Goal: Book appointment/travel/reservation

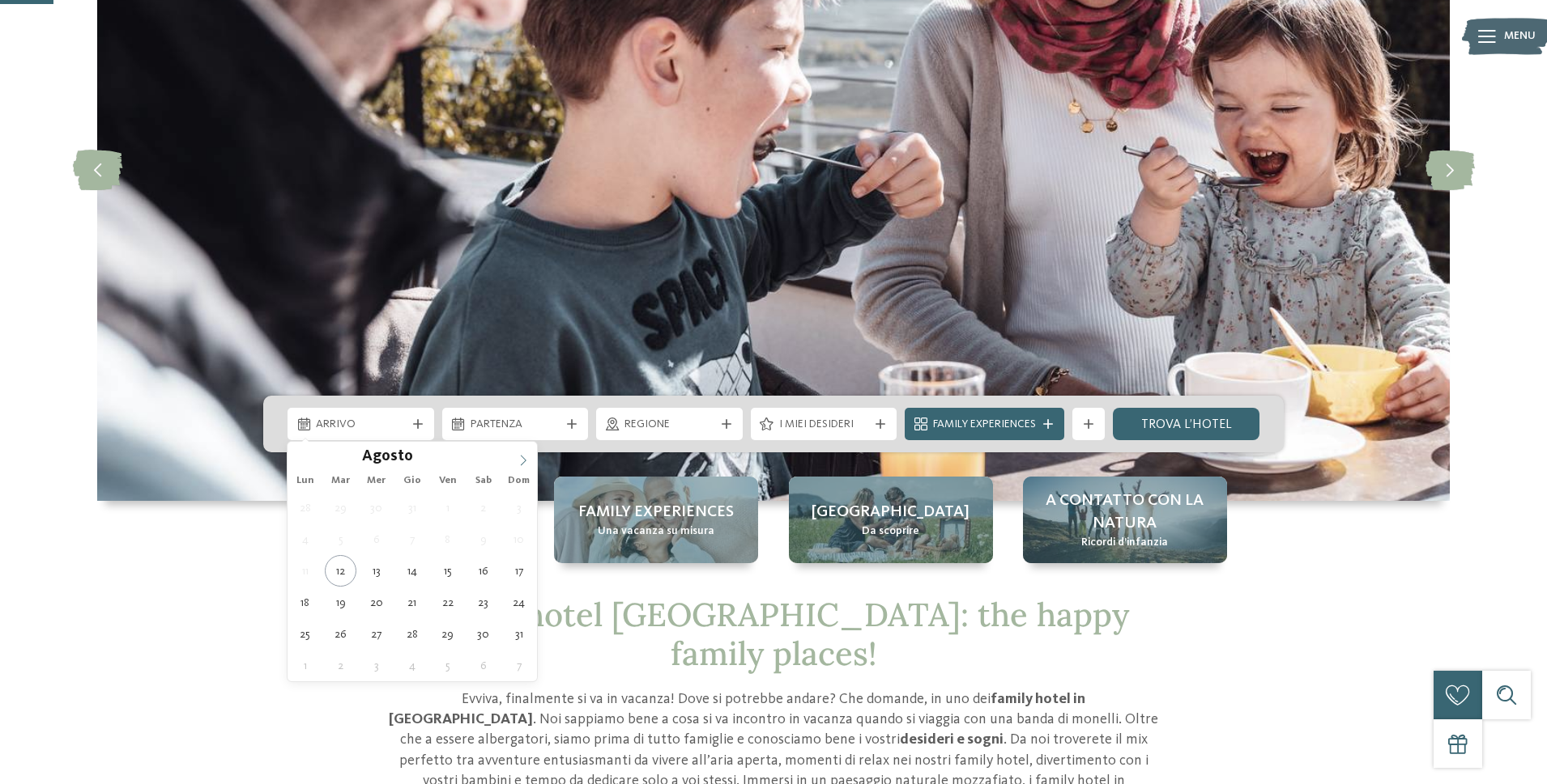
click at [521, 460] on icon at bounding box center [523, 460] width 12 height 12
type input "****"
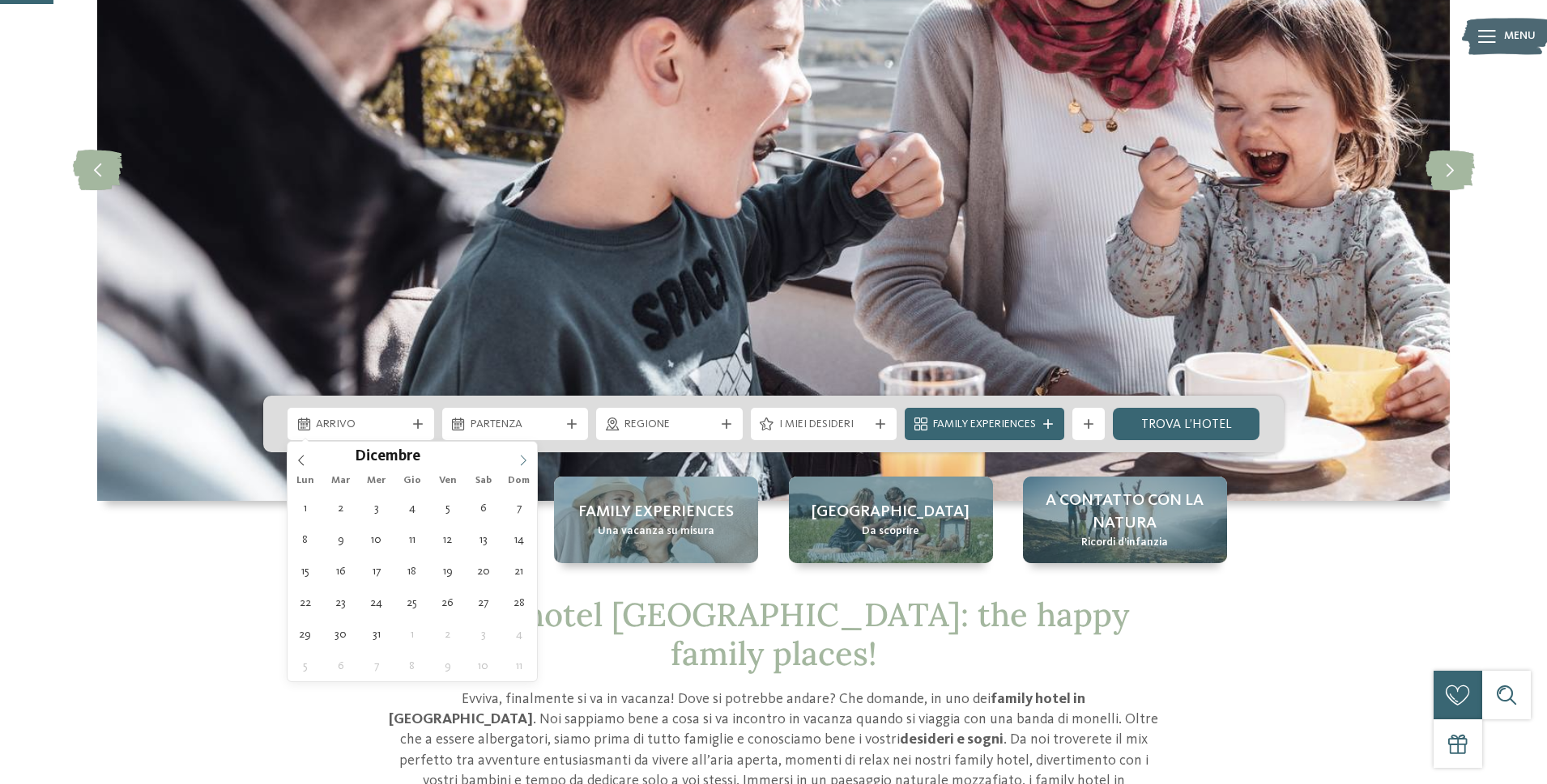
click at [521, 460] on icon at bounding box center [523, 460] width 12 height 12
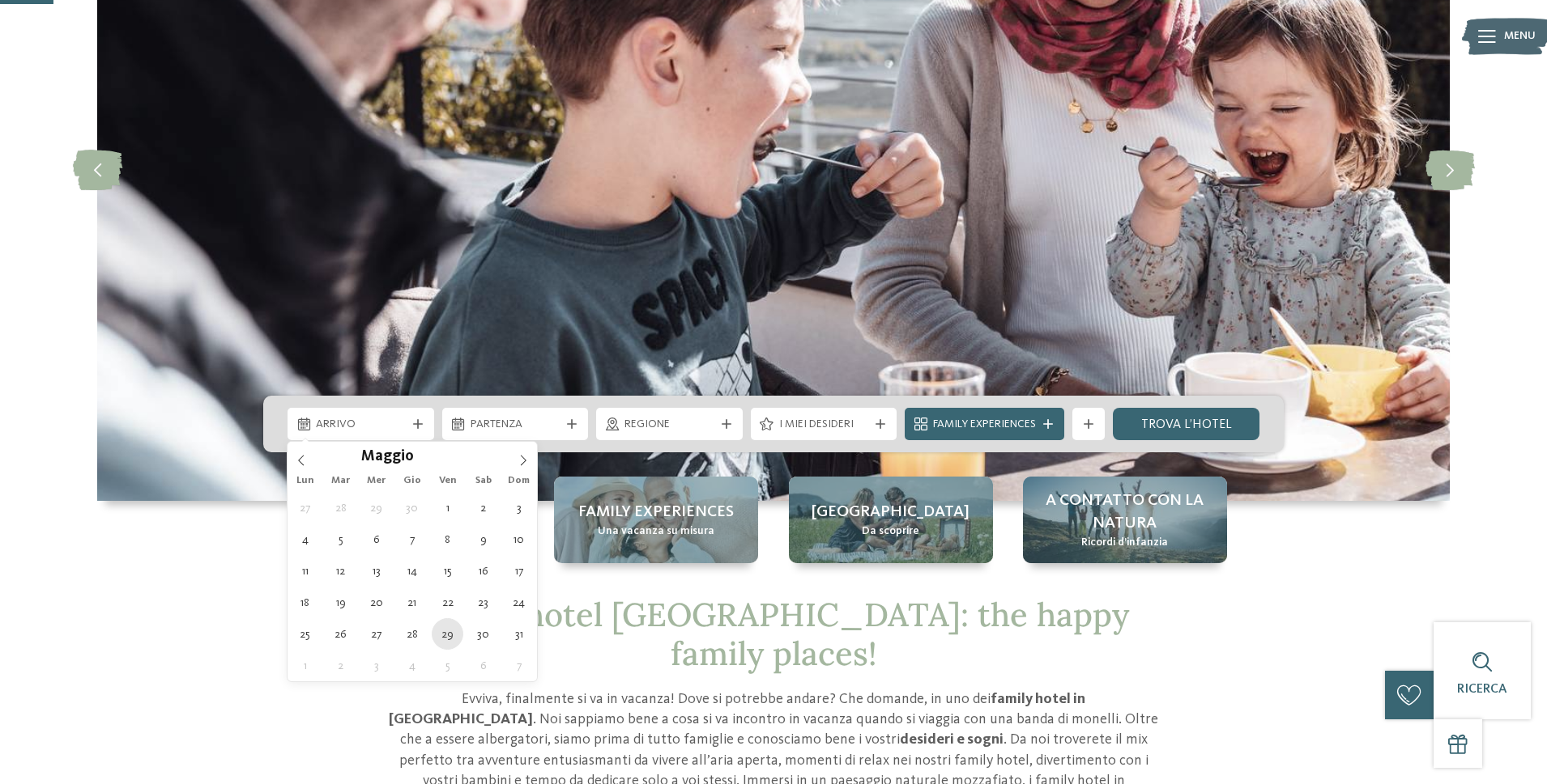
type div "[DATE]"
type input "****"
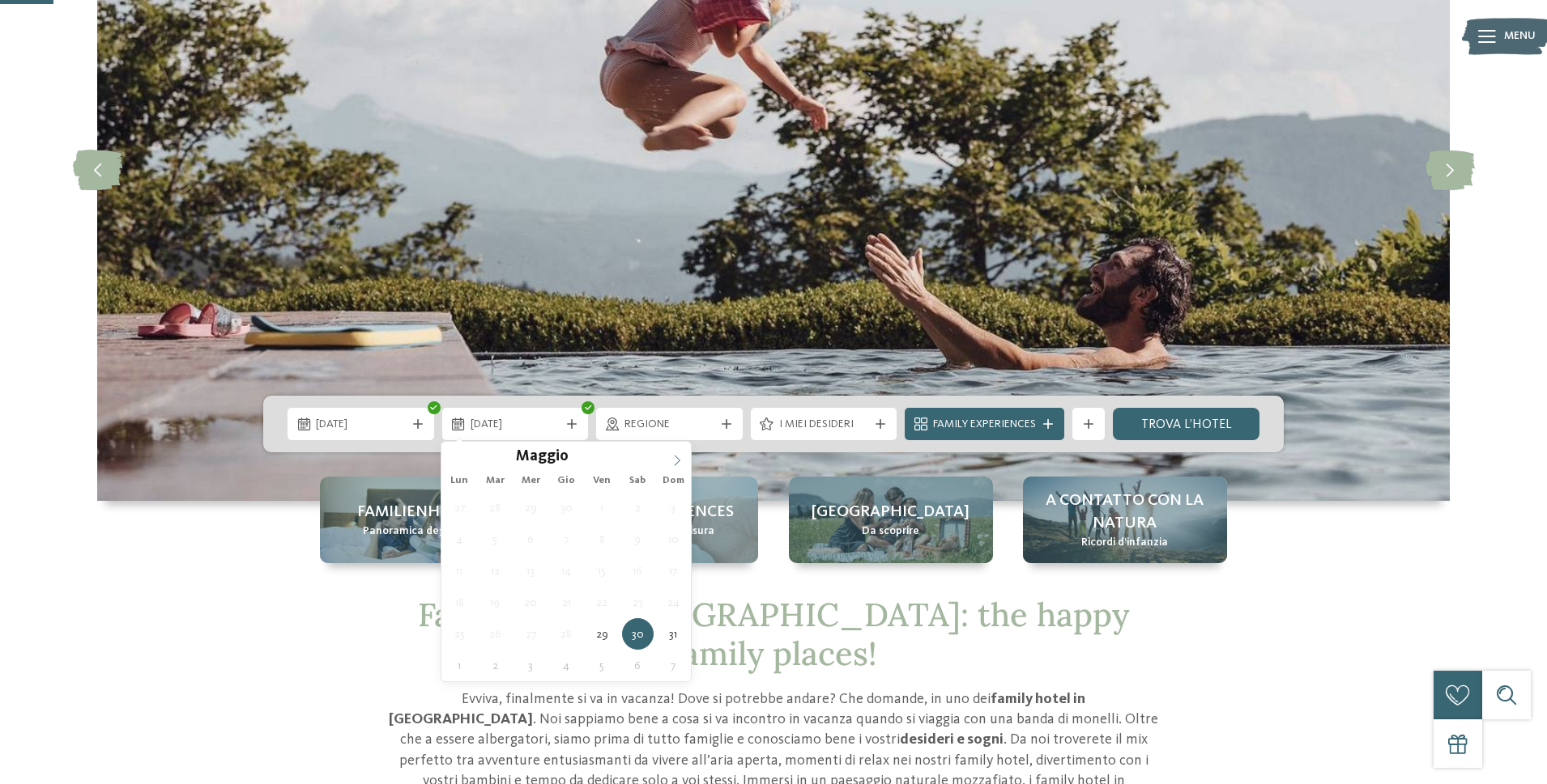
click at [672, 460] on icon at bounding box center [677, 460] width 12 height 12
type div "[DATE]"
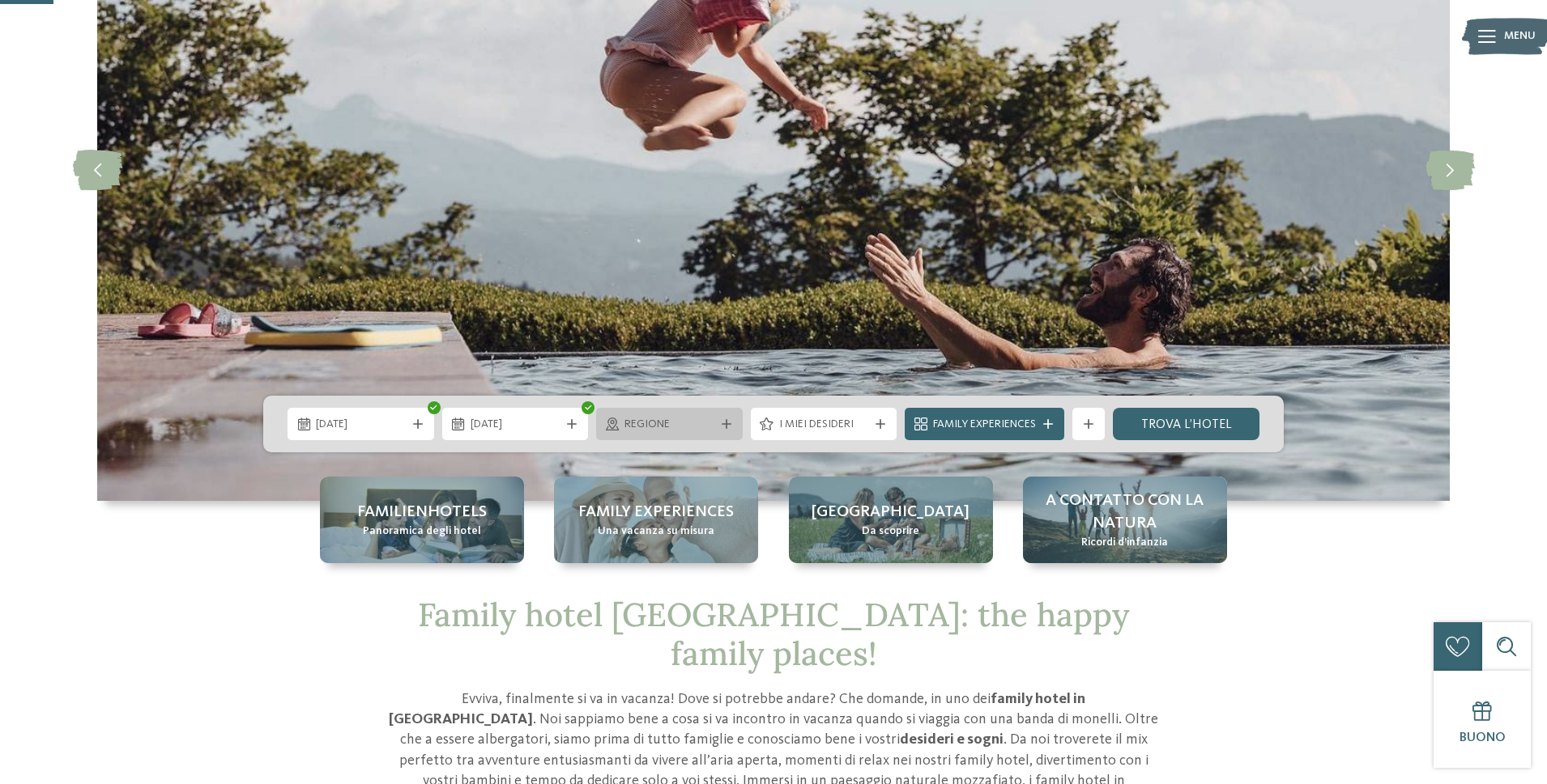
click at [699, 434] on div "Regione" at bounding box center [669, 424] width 146 height 32
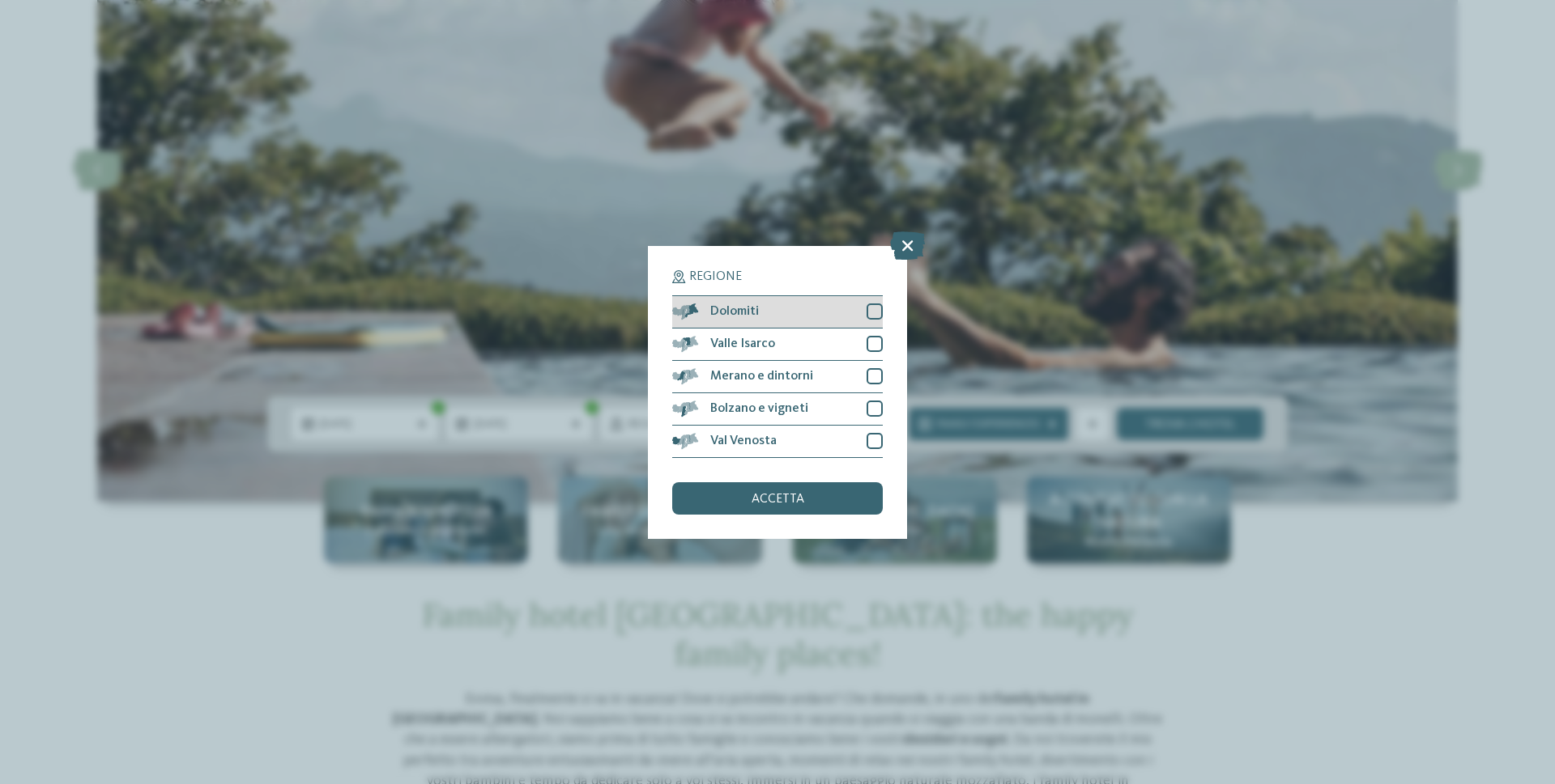
click at [764, 309] on div "Dolomiti" at bounding box center [777, 312] width 211 height 32
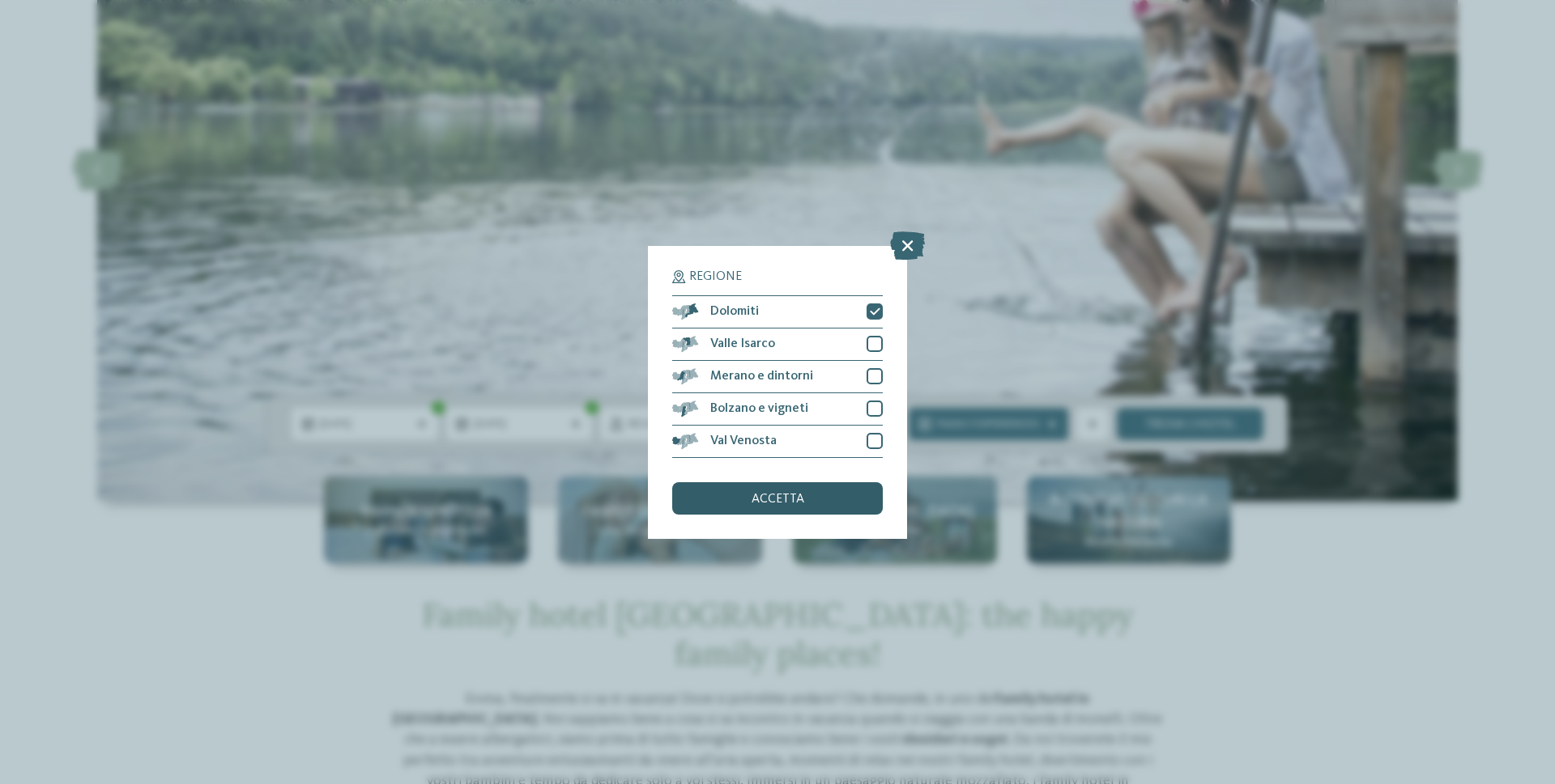
click at [815, 497] on div "accetta" at bounding box center [777, 499] width 211 height 32
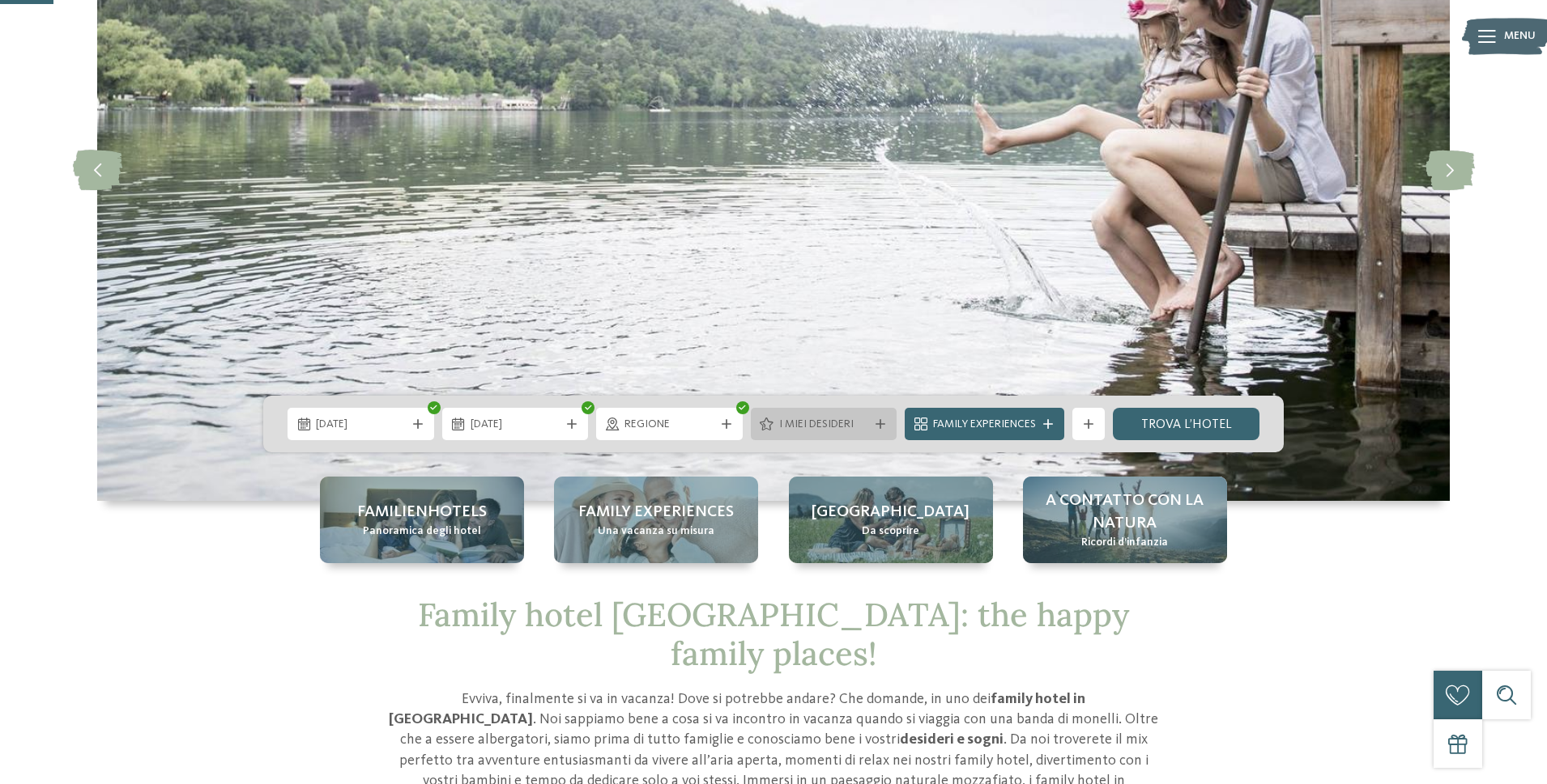
click at [828, 421] on span "I miei desideri" at bounding box center [824, 425] width 90 height 16
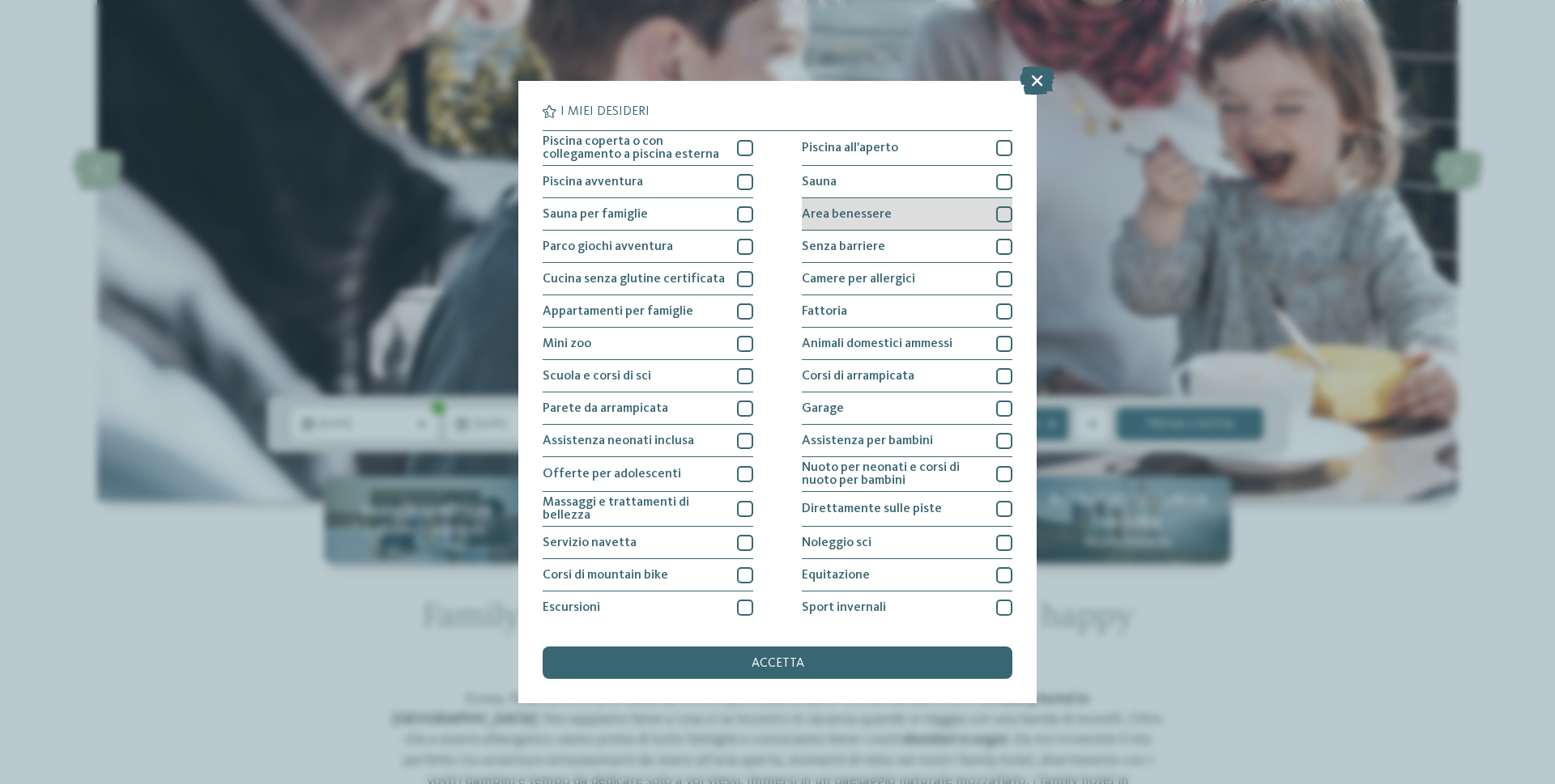
click at [999, 212] on div at bounding box center [1004, 214] width 16 height 16
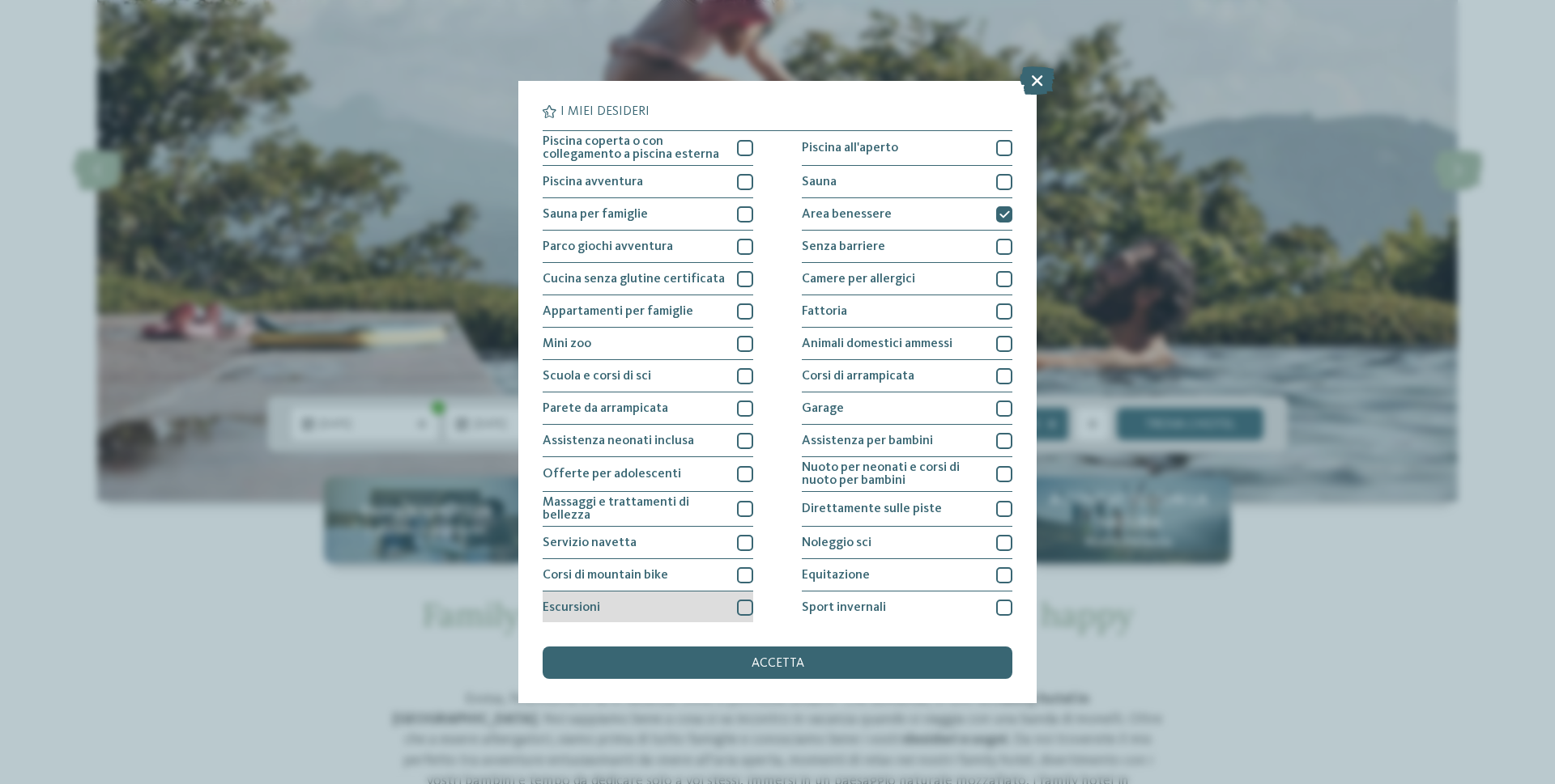
click at [745, 610] on div at bounding box center [745, 608] width 16 height 16
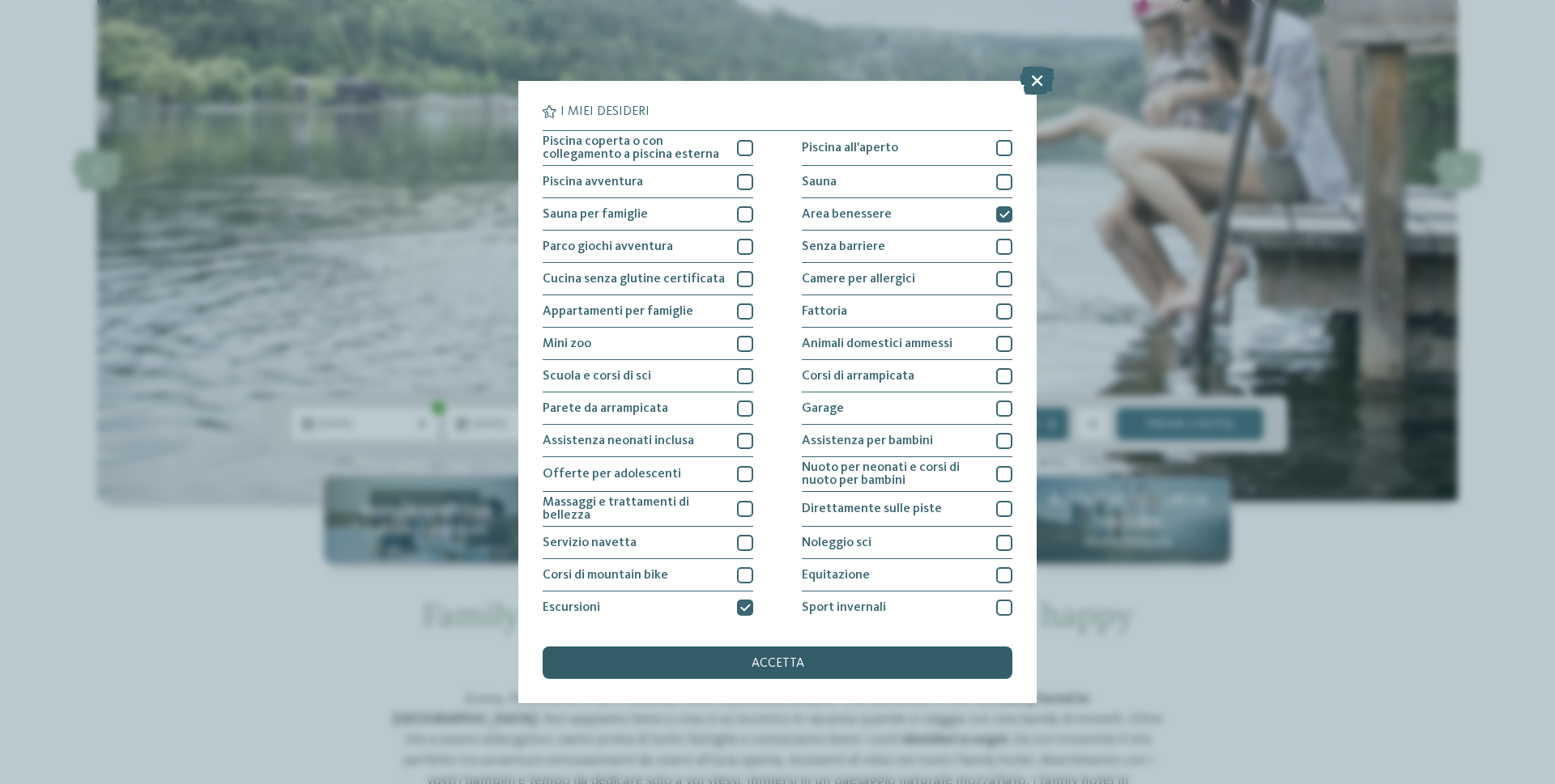
click at [764, 666] on span "accetta" at bounding box center [777, 664] width 53 height 13
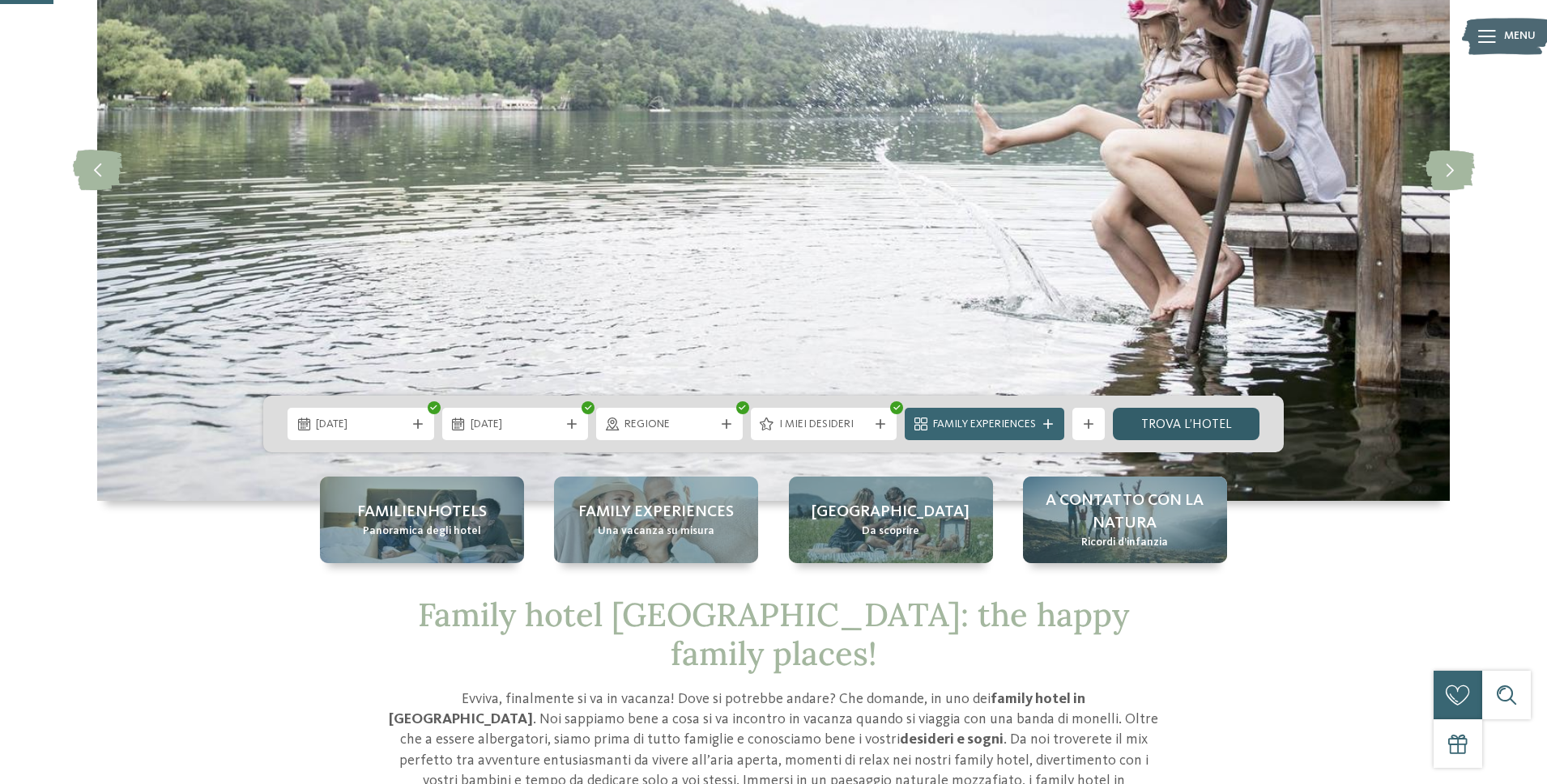
click at [1162, 423] on link "trova l’hotel" at bounding box center [1185, 424] width 146 height 32
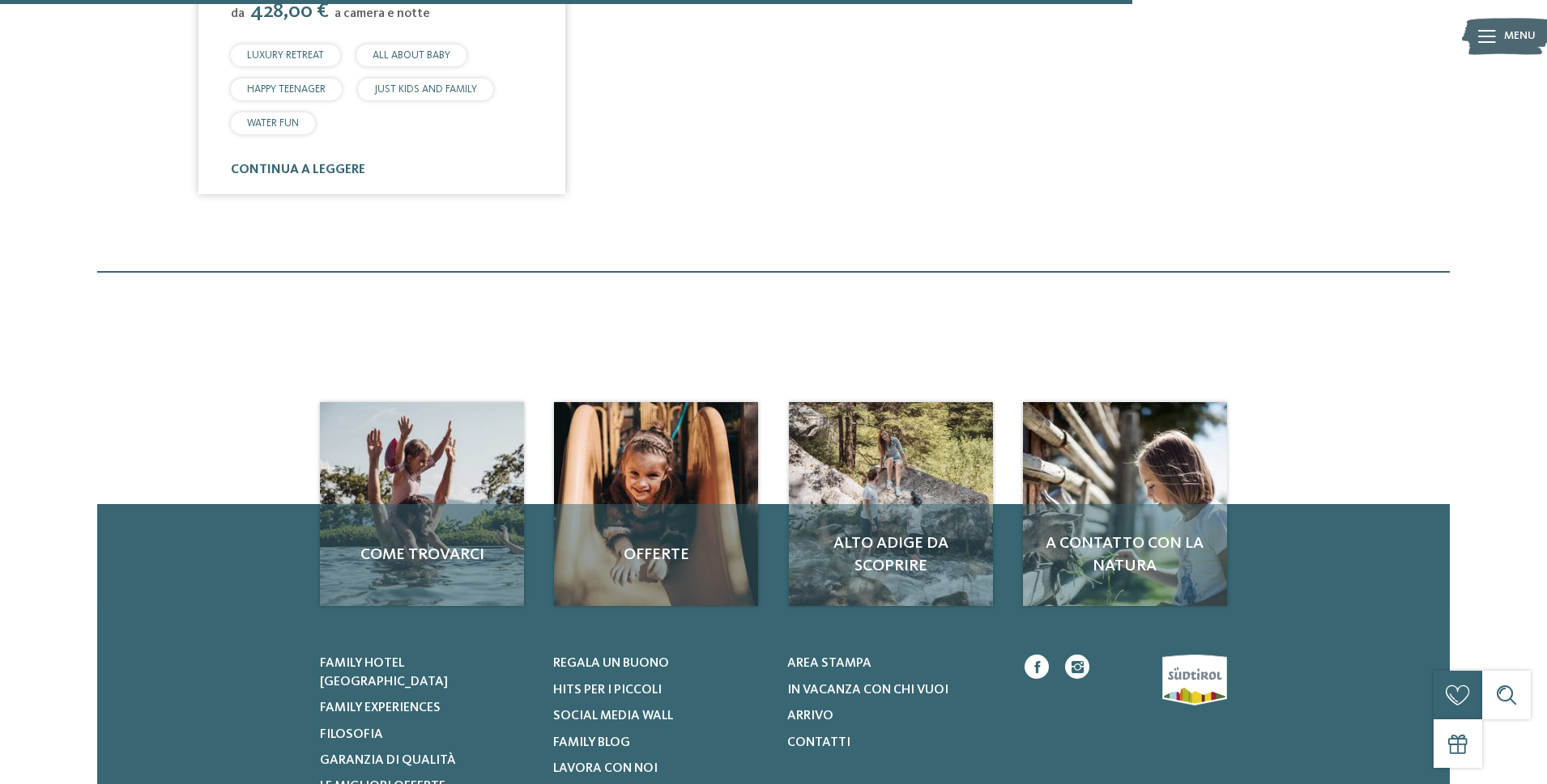
scroll to position [715, 0]
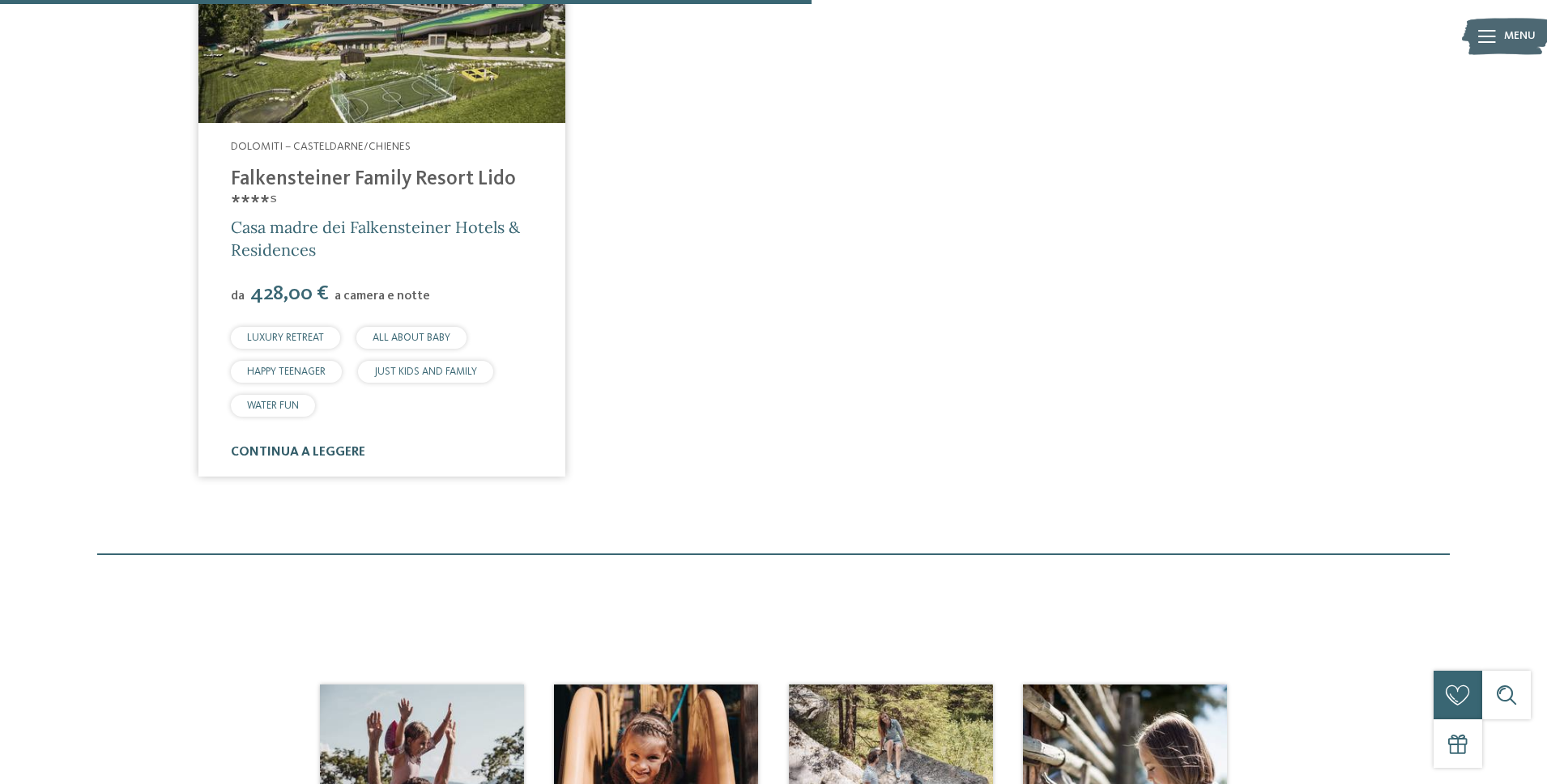
click at [278, 457] on link "continua a leggere" at bounding box center [298, 452] width 135 height 13
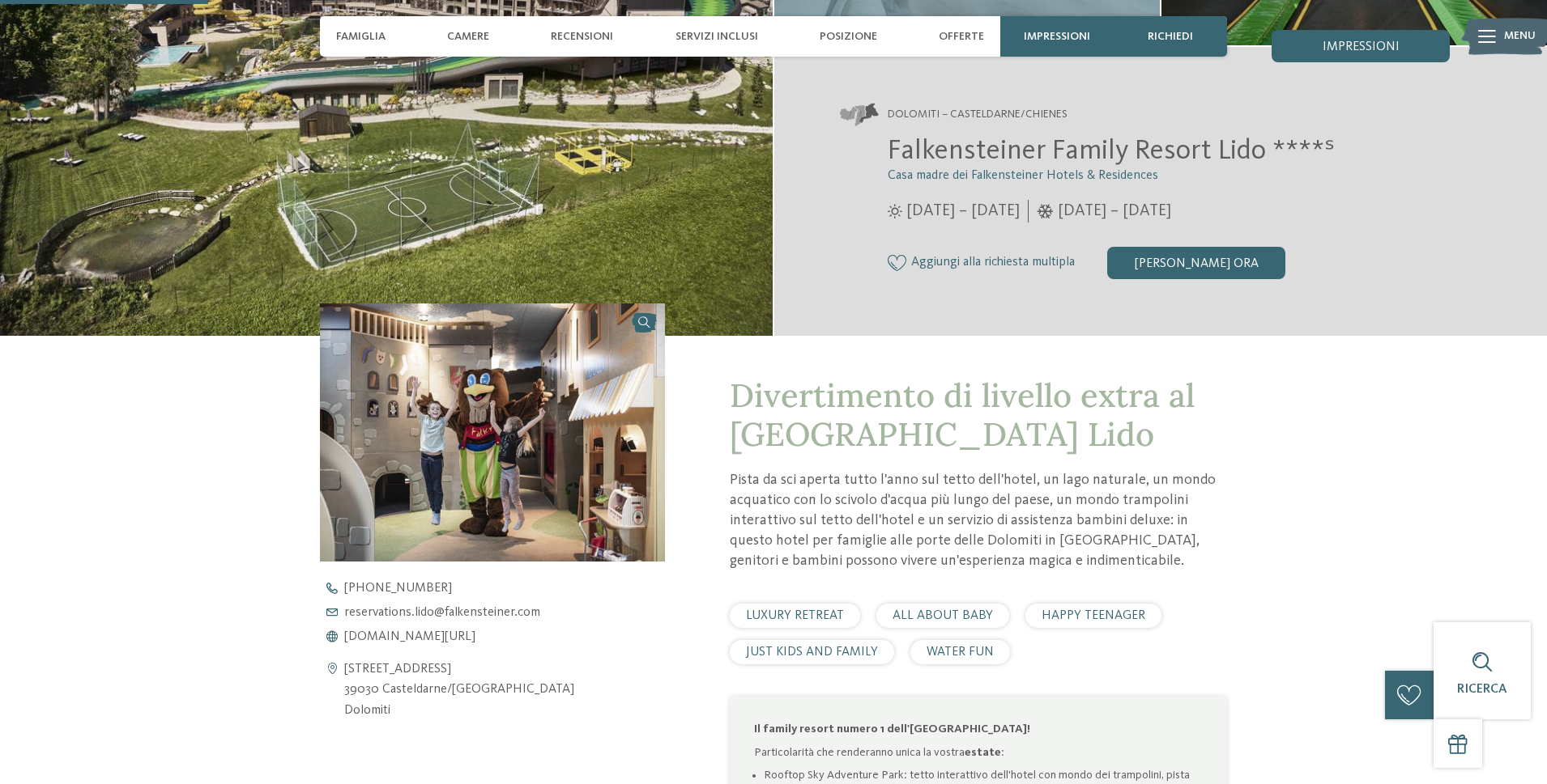
scroll to position [243, 0]
